Goal: Information Seeking & Learning: Learn about a topic

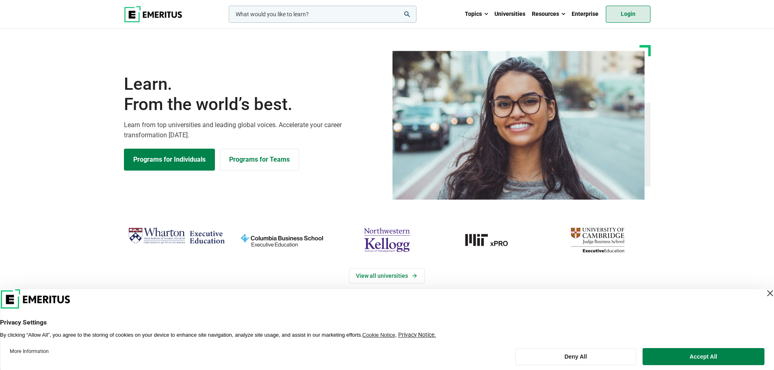
click at [630, 15] on link "Login" at bounding box center [628, 14] width 45 height 17
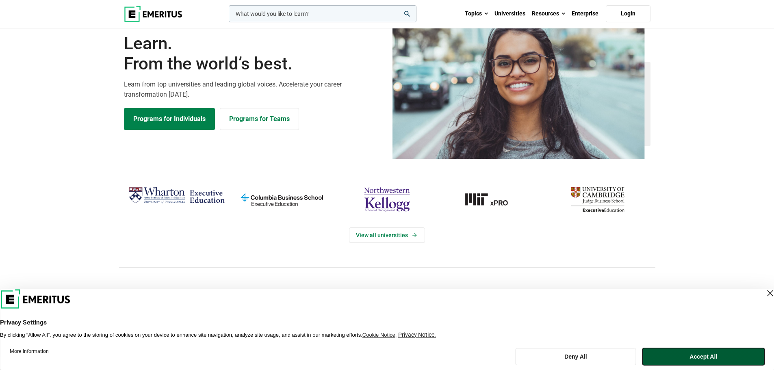
click at [669, 353] on button "Accept All" at bounding box center [703, 356] width 121 height 17
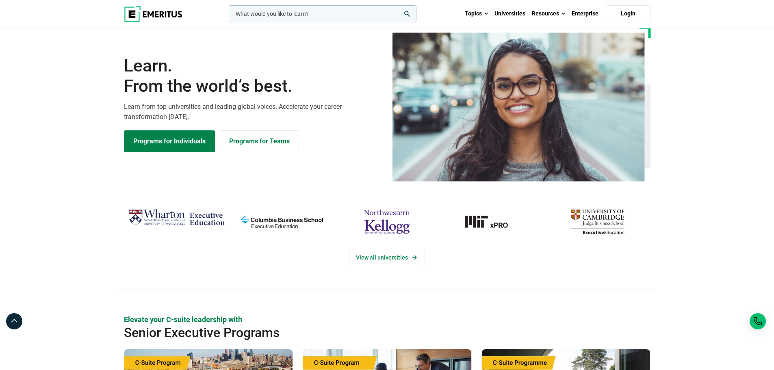
scroll to position [0, 0]
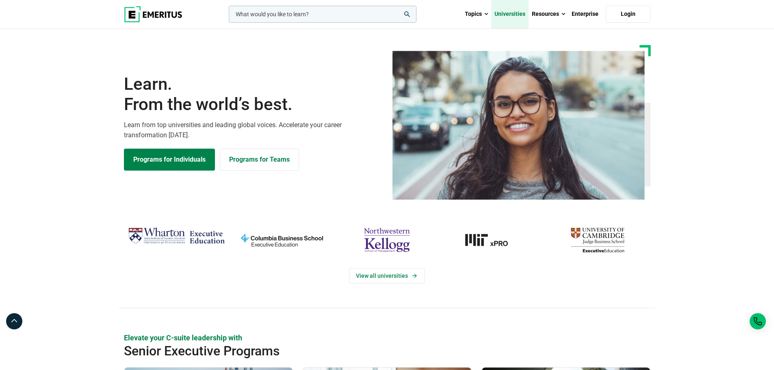
click at [505, 12] on link "Universities" at bounding box center [509, 14] width 37 height 28
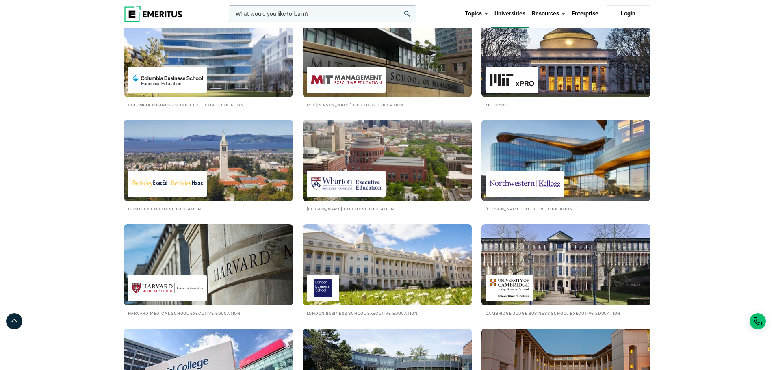
scroll to position [203, 0]
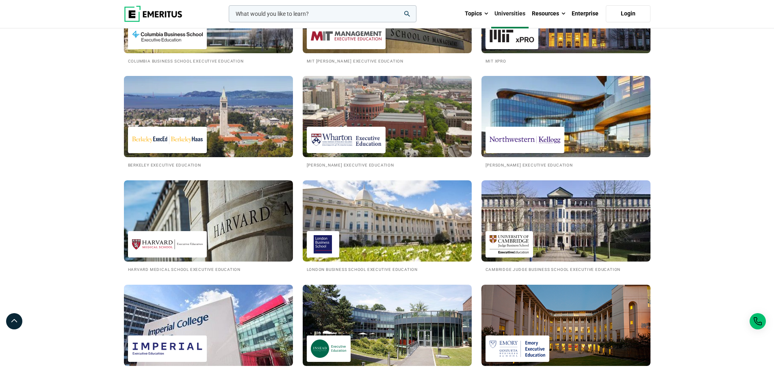
click at [230, 123] on img at bounding box center [208, 116] width 186 height 89
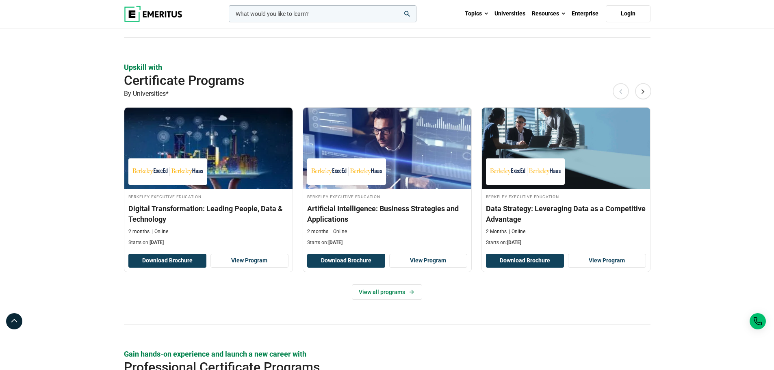
scroll to position [488, 0]
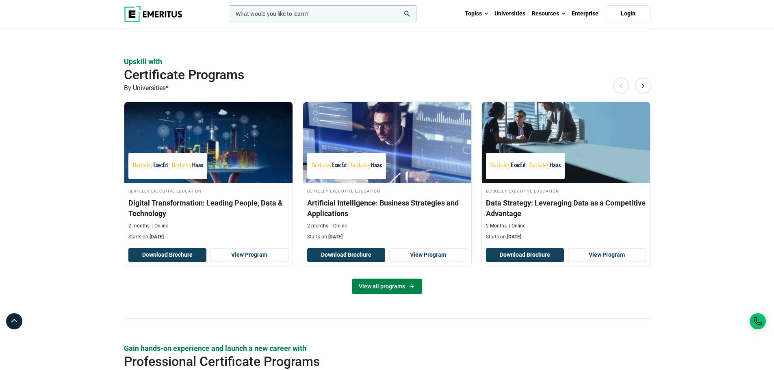
click at [375, 282] on link "View all programs" at bounding box center [387, 286] width 70 height 15
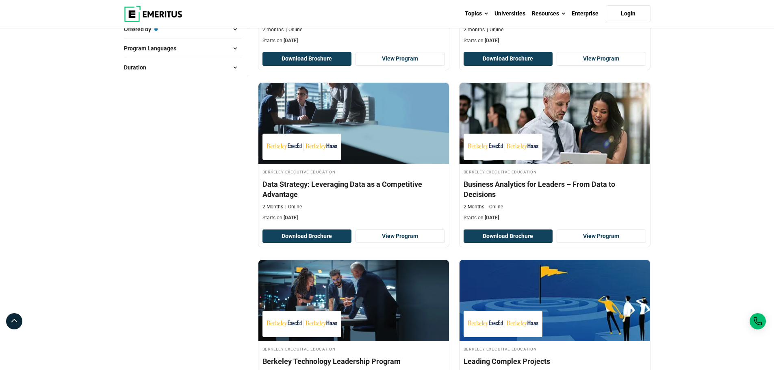
scroll to position [41, 0]
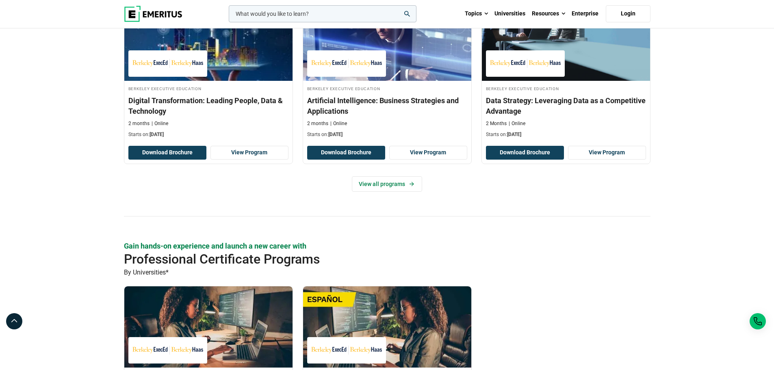
scroll to position [605, 0]
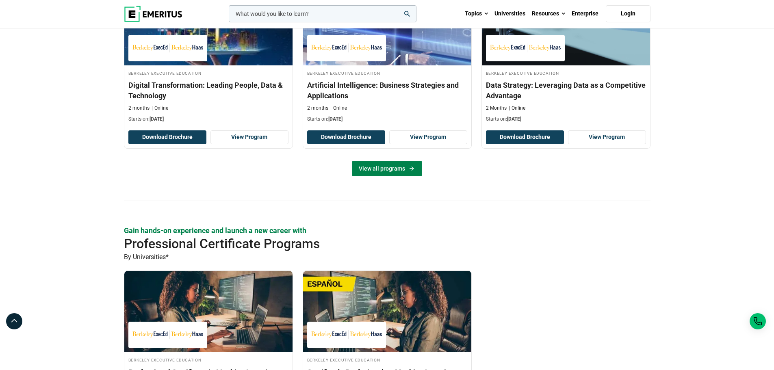
click at [381, 168] on link "View all programs" at bounding box center [387, 168] width 70 height 15
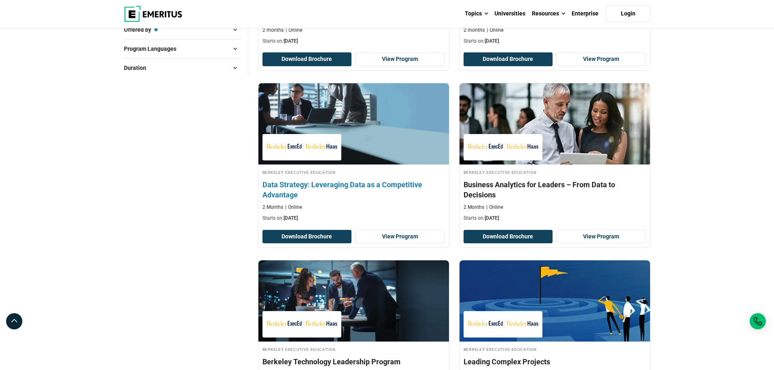
scroll to position [244, 0]
